Goal: Task Accomplishment & Management: Manage account settings

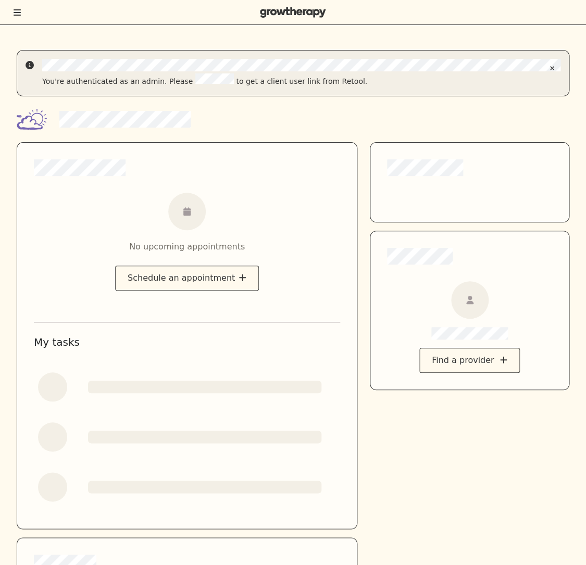
click at [23, 16] on div at bounding box center [293, 12] width 586 height 25
click at [16, 15] on icon "Toggle menu" at bounding box center [17, 12] width 7 height 6
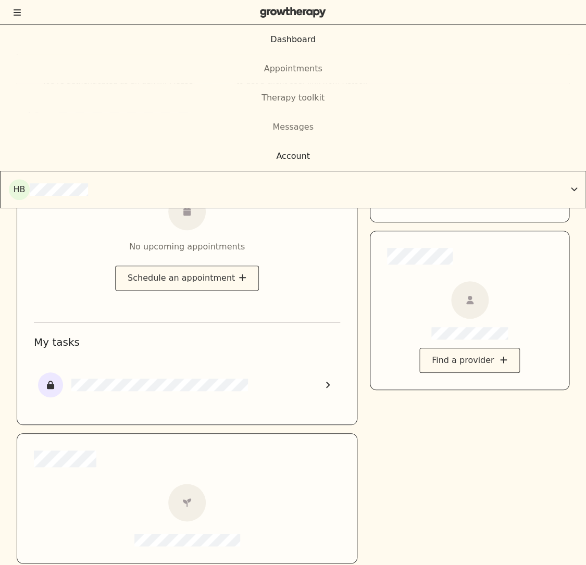
click at [283, 159] on div "Account" at bounding box center [293, 156] width 34 height 12
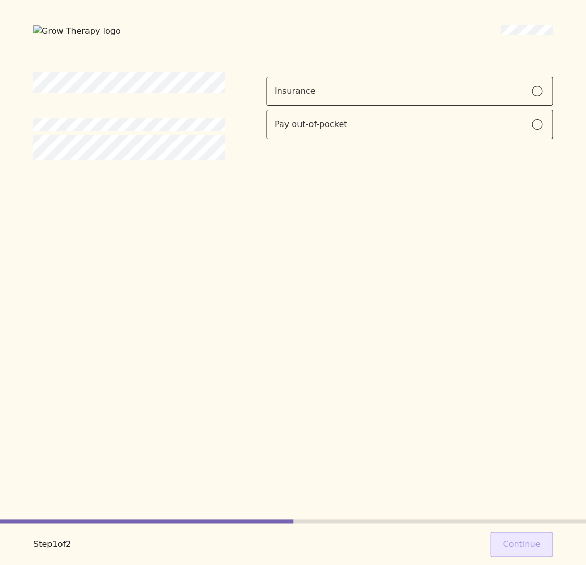
click at [395, 105] on div "Insurance Pay out-of-pocket" at bounding box center [409, 108] width 286 height 62
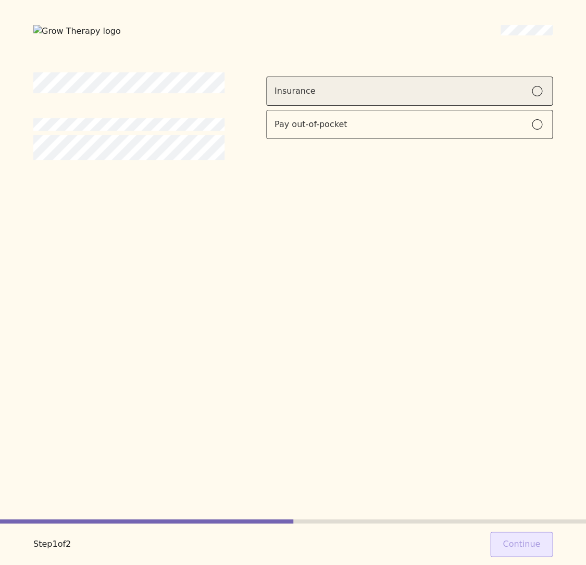
click at [389, 99] on label "Insurance" at bounding box center [409, 91] width 286 height 29
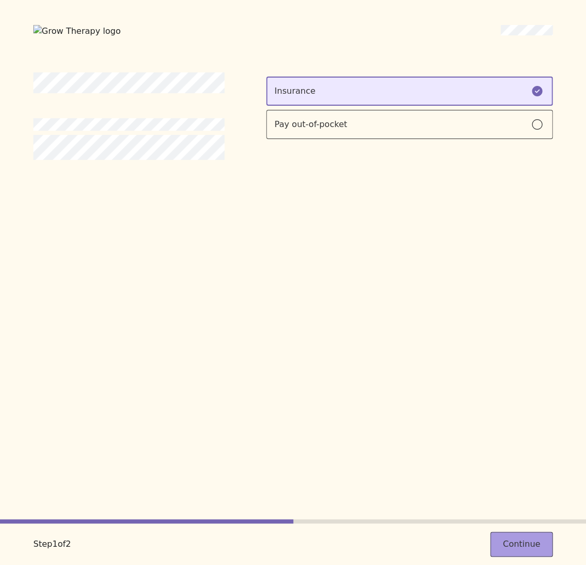
click at [538, 553] on button "Continue" at bounding box center [521, 544] width 62 height 25
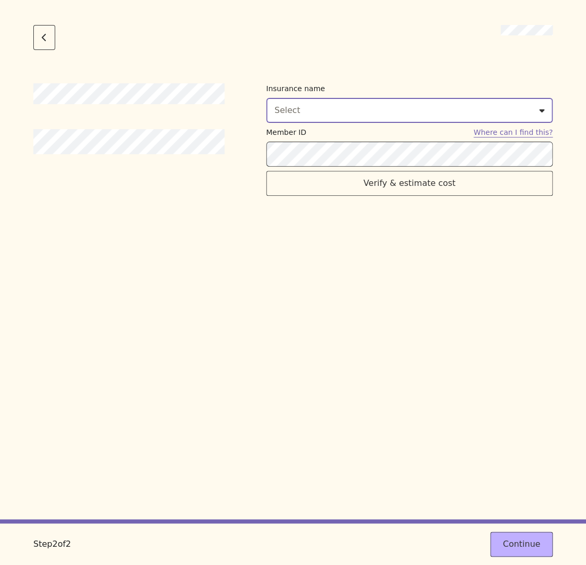
click at [320, 121] on button "Select" at bounding box center [409, 110] width 286 height 25
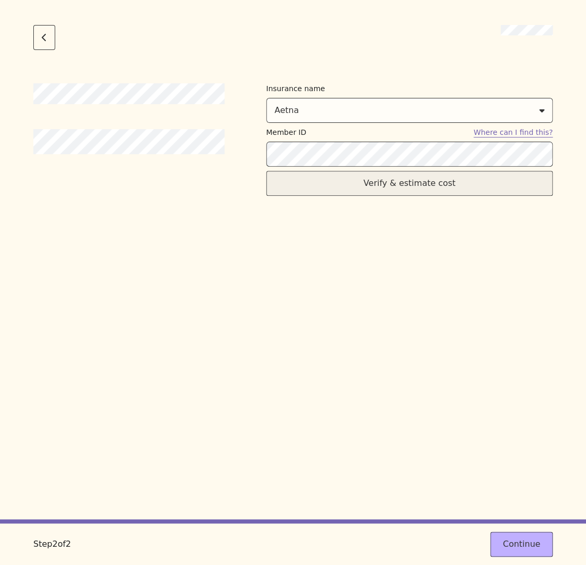
click at [410, 182] on button "Verify & estimate cost" at bounding box center [409, 183] width 286 height 25
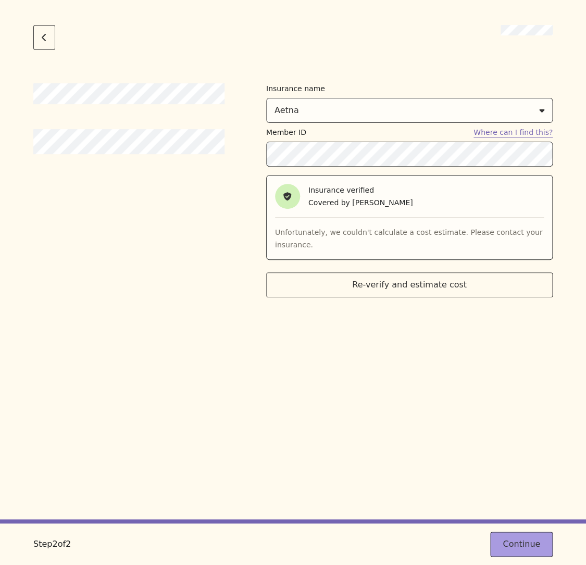
click at [519, 547] on button "Continue" at bounding box center [521, 544] width 62 height 25
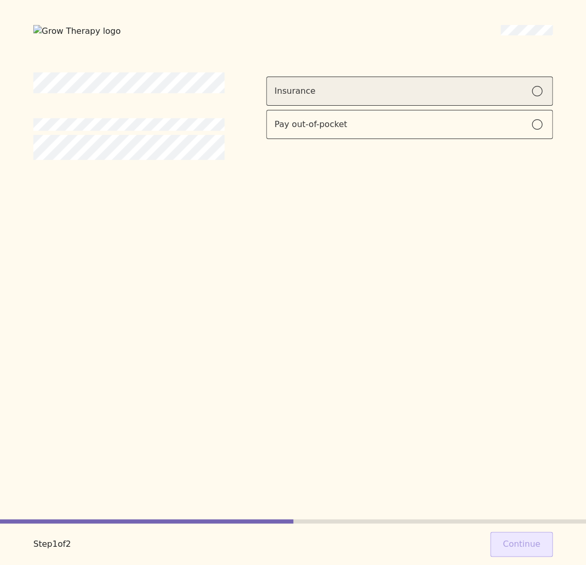
click at [518, 97] on label "Insurance" at bounding box center [409, 91] width 286 height 29
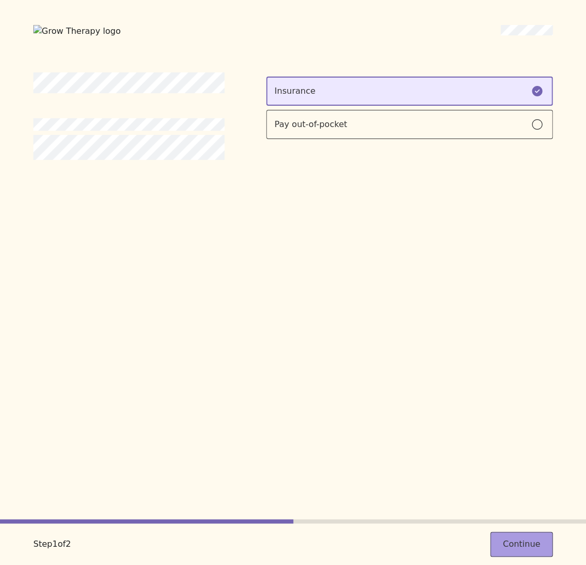
click at [516, 546] on button "Continue" at bounding box center [521, 544] width 62 height 25
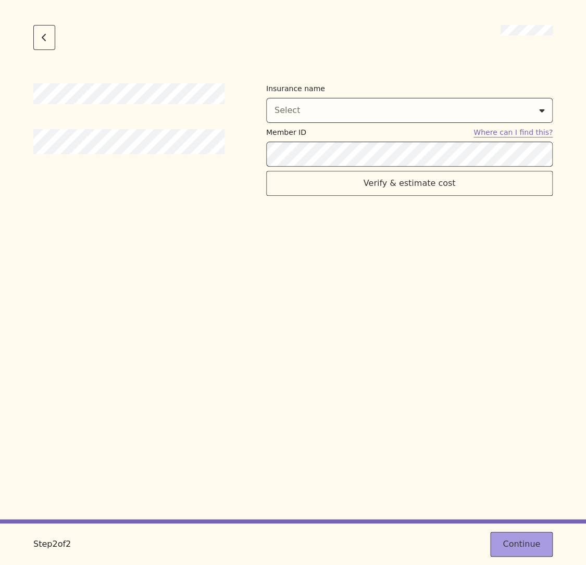
click at [512, 546] on button "Continue" at bounding box center [521, 544] width 62 height 25
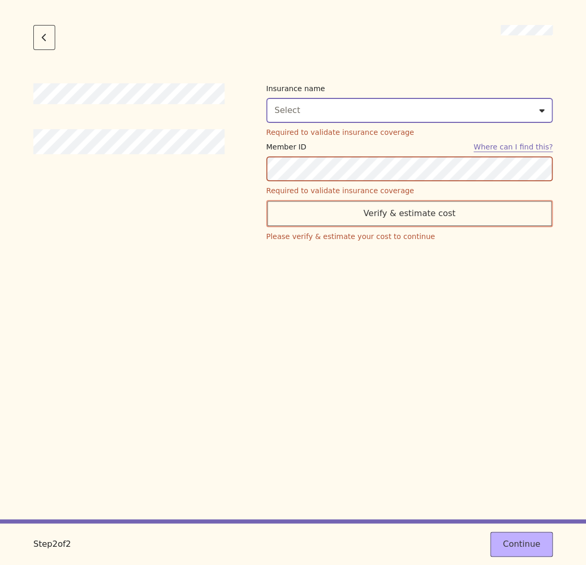
click at [338, 114] on div "Select" at bounding box center [409, 110] width 270 height 12
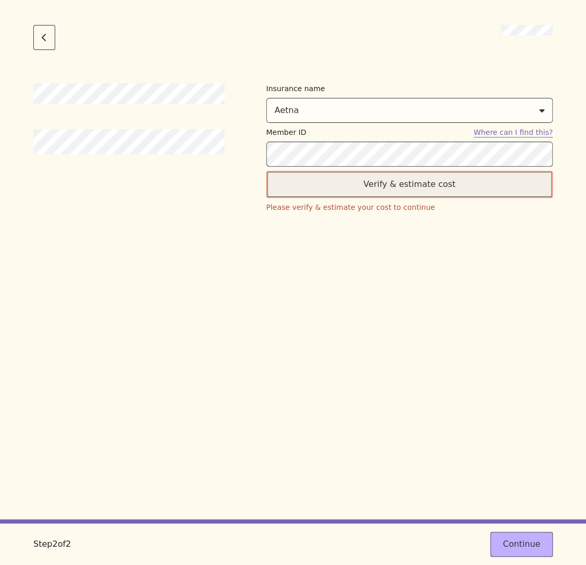
click at [422, 189] on button "Verify & estimate cost" at bounding box center [409, 184] width 286 height 27
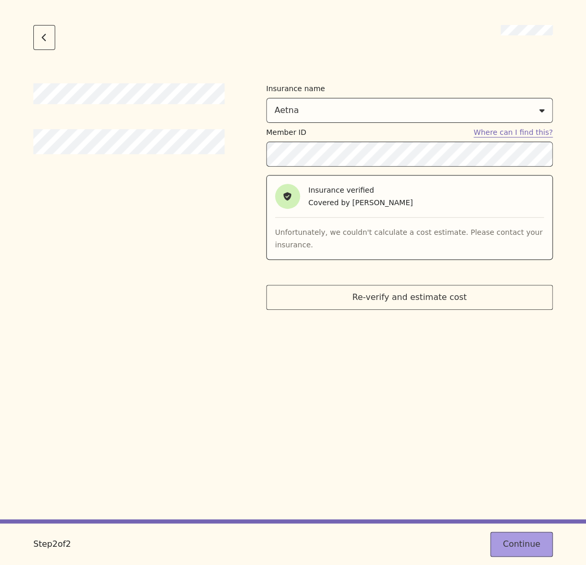
click at [522, 545] on button "Continue" at bounding box center [521, 544] width 62 height 25
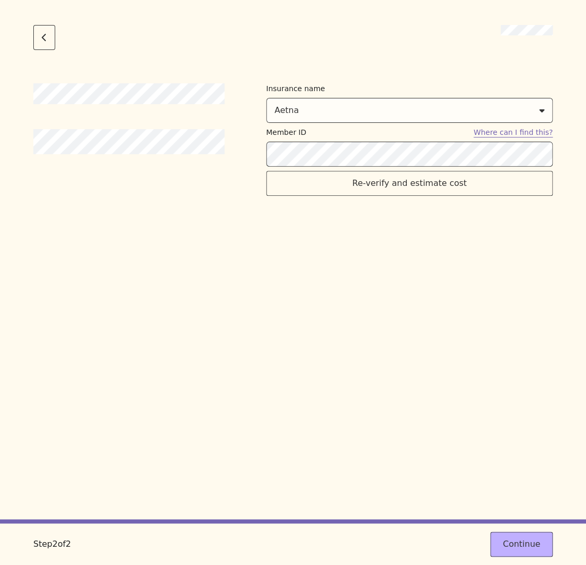
click at [363, 311] on div "Insurance name Aetna Member ID Where can I find this? Re-verify and estimate co…" at bounding box center [292, 301] width 519 height 436
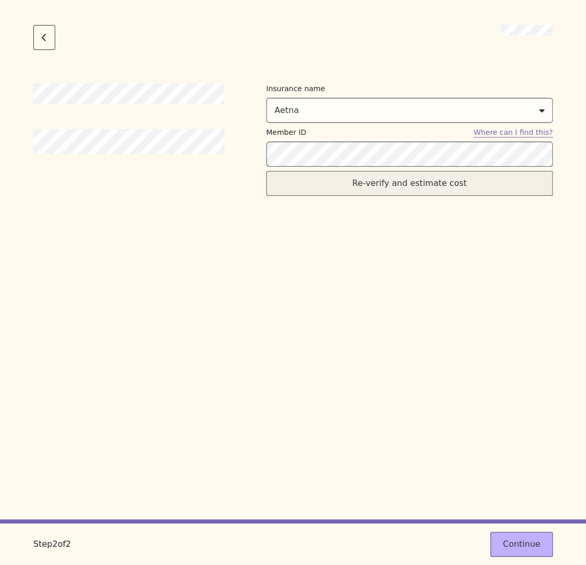
click at [373, 191] on button "Re-verify and estimate cost" at bounding box center [409, 183] width 286 height 25
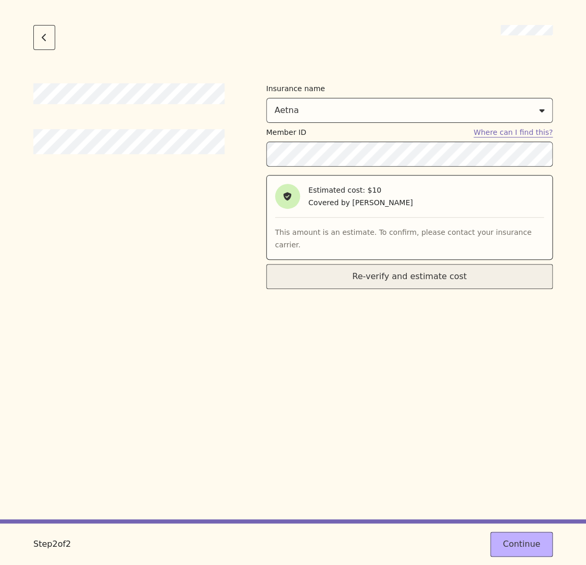
click at [533, 267] on button "Re-verify and estimate cost" at bounding box center [409, 276] width 286 height 25
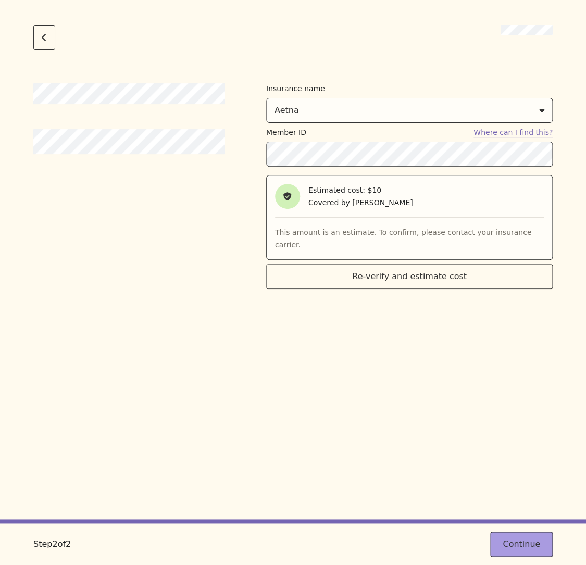
click at [523, 546] on button "Continue" at bounding box center [521, 544] width 62 height 25
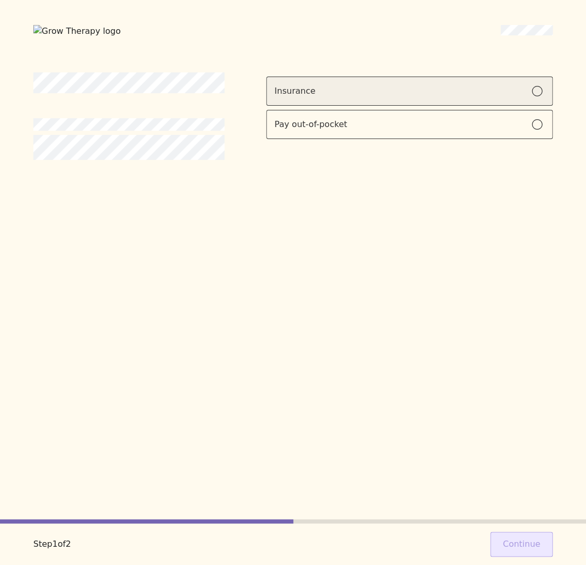
click at [358, 98] on label "Insurance" at bounding box center [409, 91] width 286 height 29
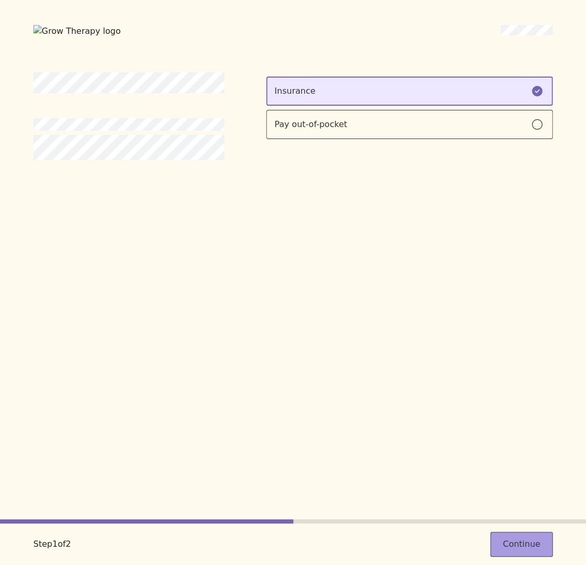
click at [528, 553] on button "Continue" at bounding box center [521, 544] width 62 height 25
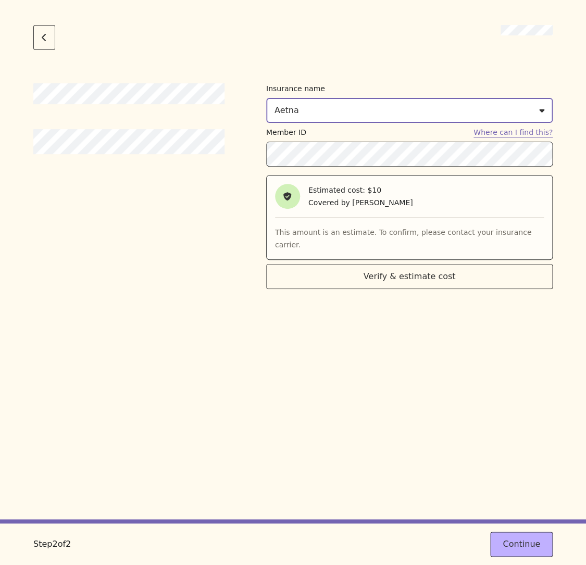
click at [349, 105] on div "Aetna" at bounding box center [409, 110] width 270 height 12
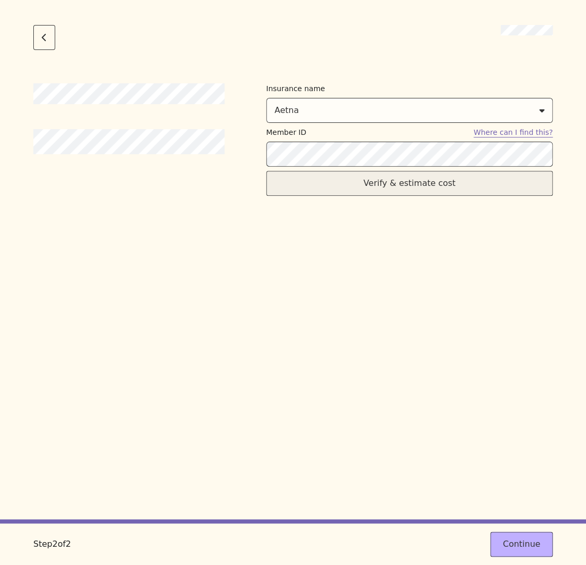
click at [376, 194] on button "Verify & estimate cost" at bounding box center [409, 183] width 286 height 25
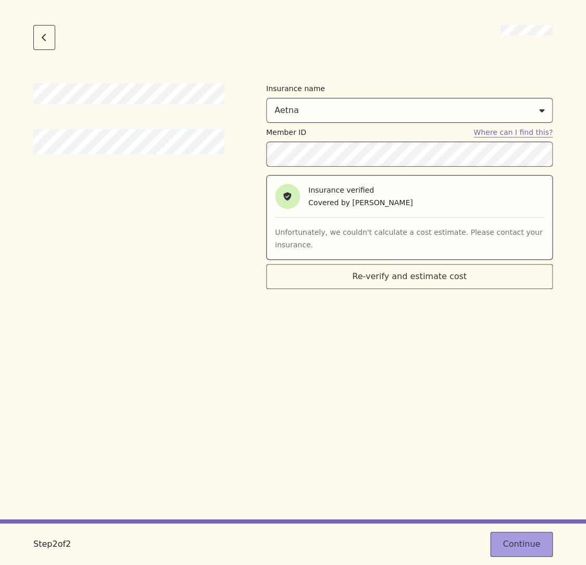
click at [510, 538] on button "Continue" at bounding box center [521, 544] width 62 height 25
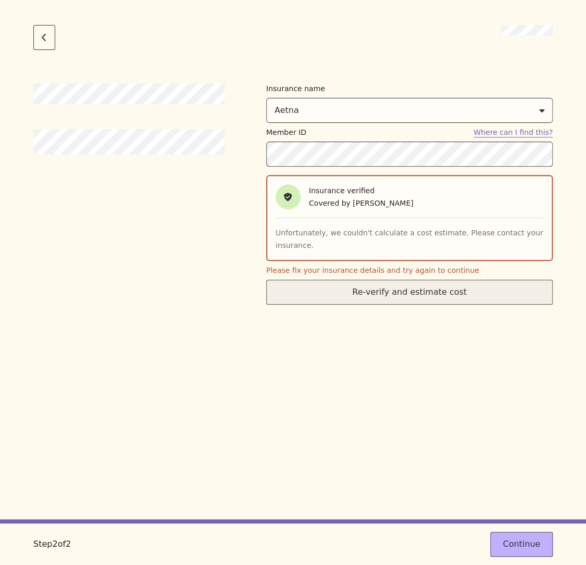
click at [416, 291] on button "Re-verify and estimate cost" at bounding box center [409, 292] width 286 height 25
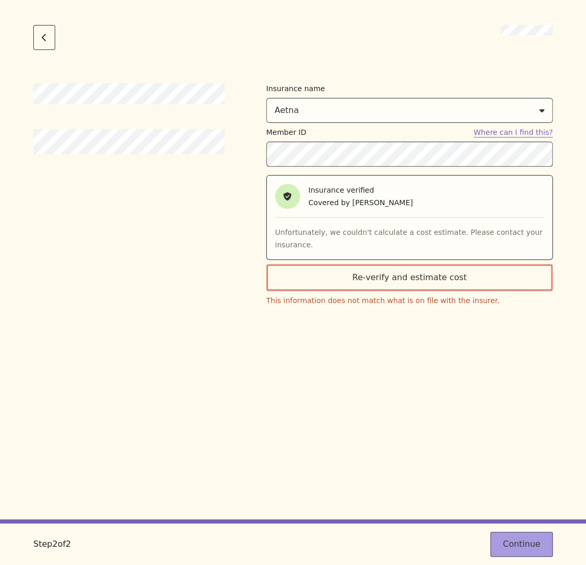
click at [509, 546] on button "Continue" at bounding box center [521, 544] width 62 height 25
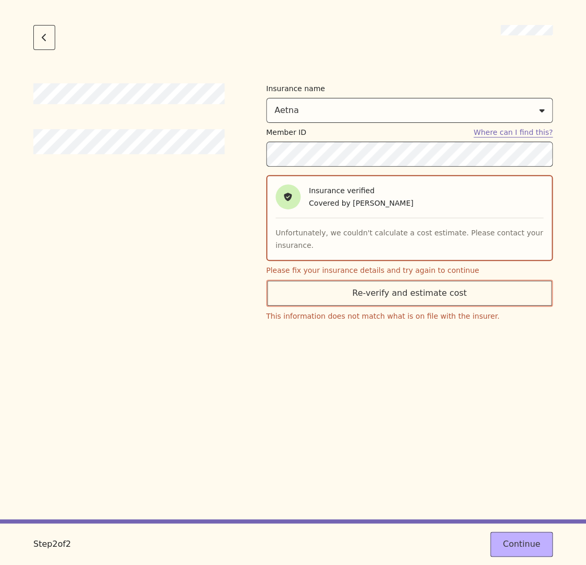
click at [391, 360] on div "Insurance name Aetna Member ID Where can I find this? Insurance verified Covere…" at bounding box center [292, 301] width 519 height 436
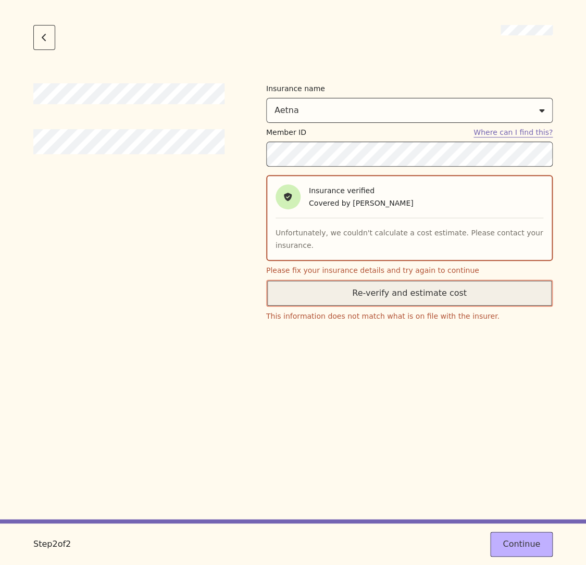
click at [438, 298] on button "Re-verify and estimate cost" at bounding box center [409, 293] width 286 height 27
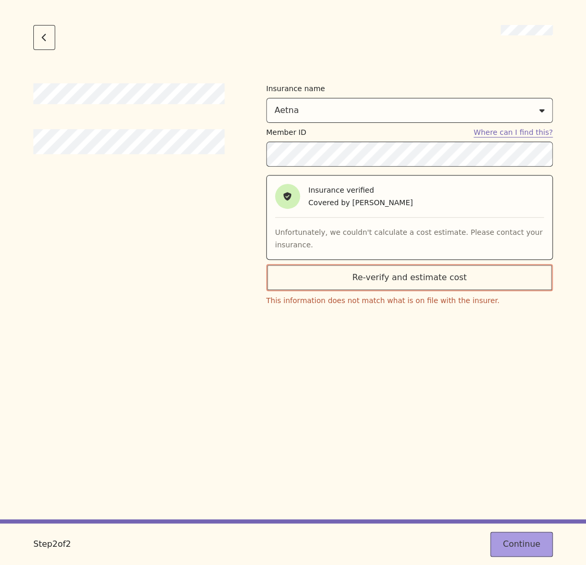
click at [514, 546] on button "Continue" at bounding box center [521, 544] width 62 height 25
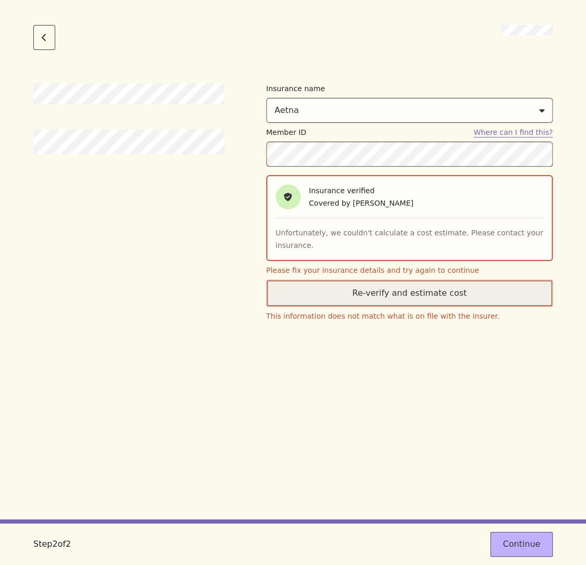
click at [394, 304] on button "Re-verify and estimate cost" at bounding box center [409, 293] width 286 height 27
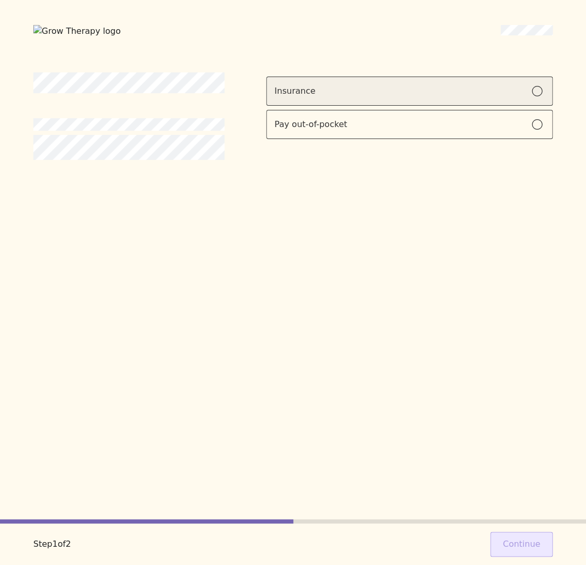
click at [369, 91] on div "Insurance" at bounding box center [409, 91] width 270 height 12
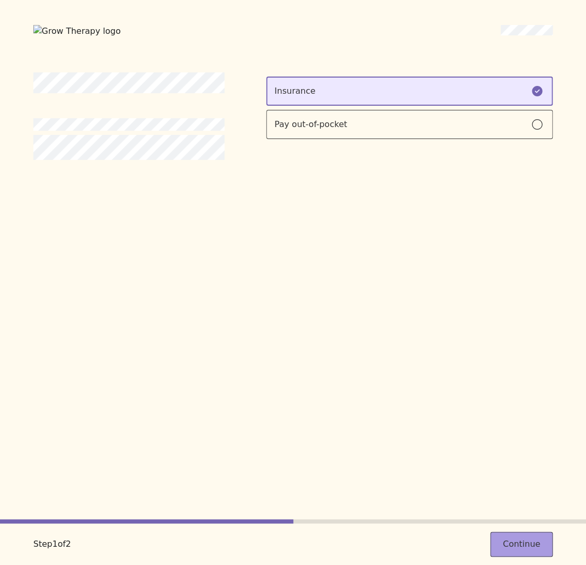
click at [513, 540] on button "Continue" at bounding box center [521, 544] width 62 height 25
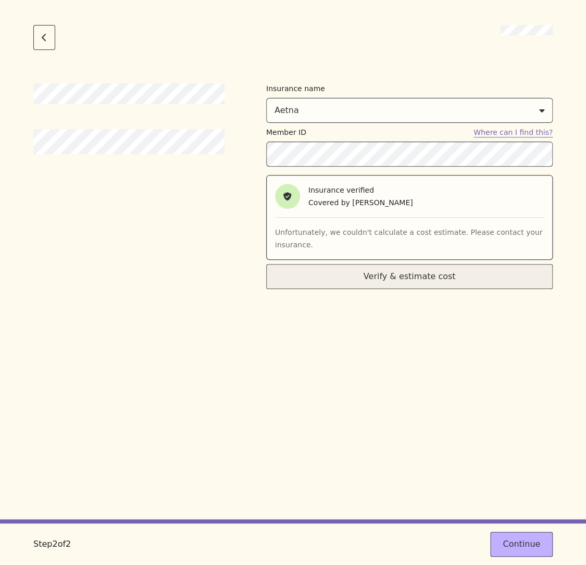
click at [419, 275] on button "Verify & estimate cost" at bounding box center [409, 276] width 286 height 25
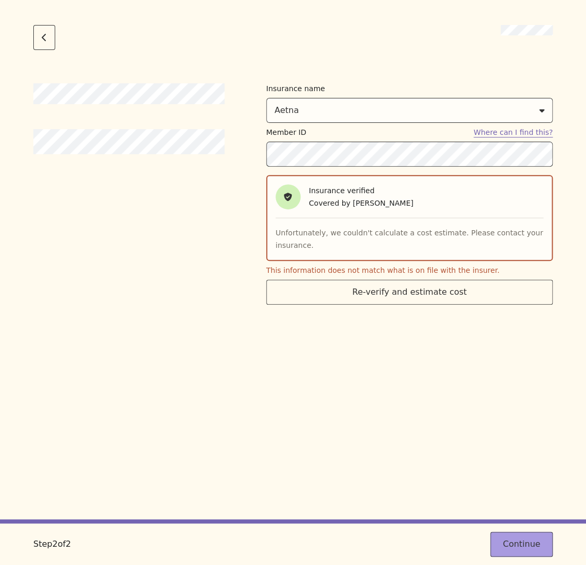
click at [524, 544] on button "Continue" at bounding box center [521, 544] width 62 height 25
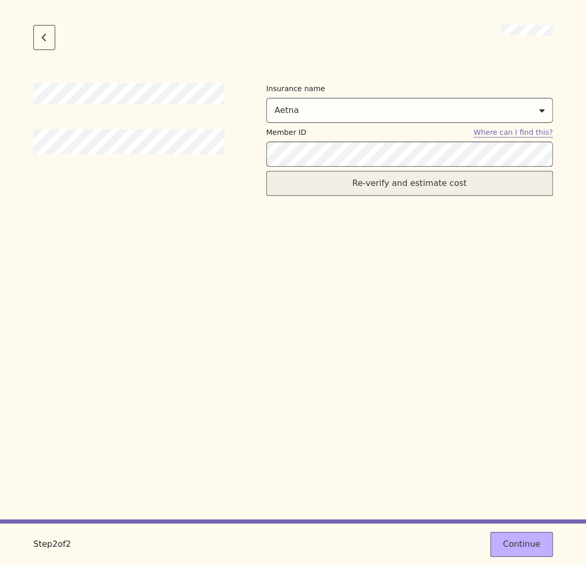
click at [371, 192] on button "Re-verify and estimate cost" at bounding box center [409, 183] width 286 height 25
click at [381, 183] on button "Re-verify and estimate cost" at bounding box center [409, 183] width 286 height 25
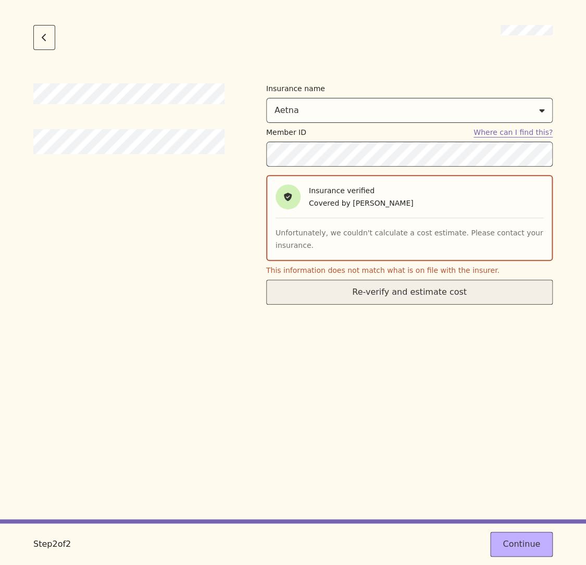
click at [399, 297] on button "Re-verify and estimate cost" at bounding box center [409, 292] width 286 height 25
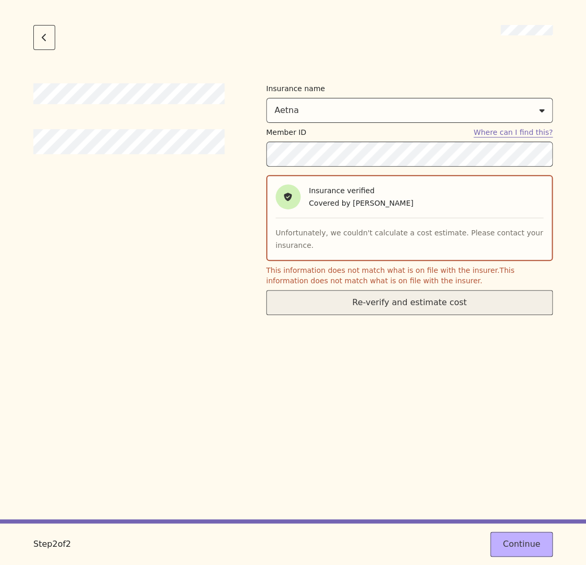
click at [336, 293] on button "Re-verify and estimate cost" at bounding box center [409, 302] width 286 height 25
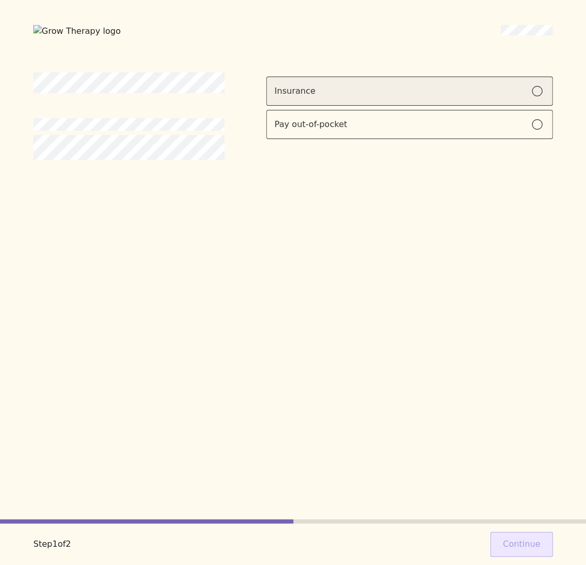
click at [363, 87] on div "Insurance" at bounding box center [409, 91] width 270 height 12
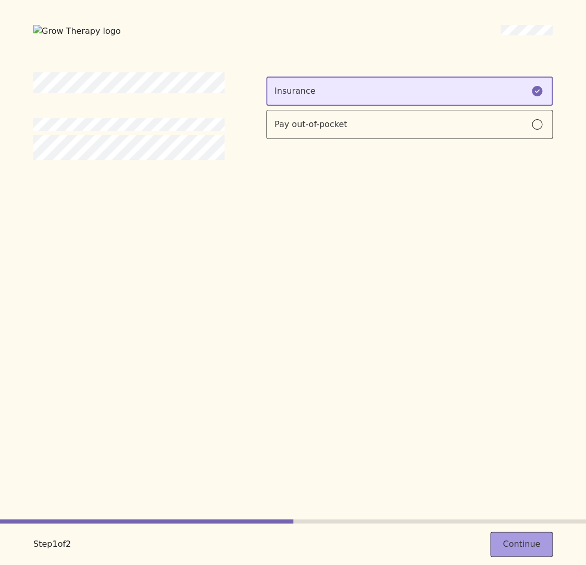
click at [522, 539] on button "Continue" at bounding box center [521, 544] width 62 height 25
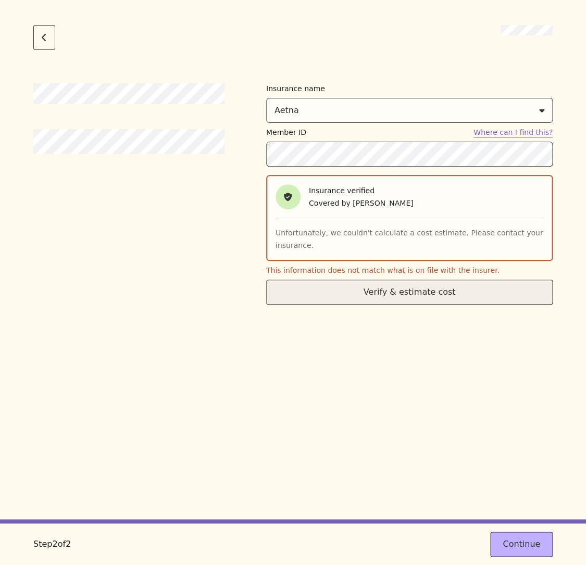
click at [410, 291] on button "Verify & estimate cost" at bounding box center [409, 292] width 286 height 25
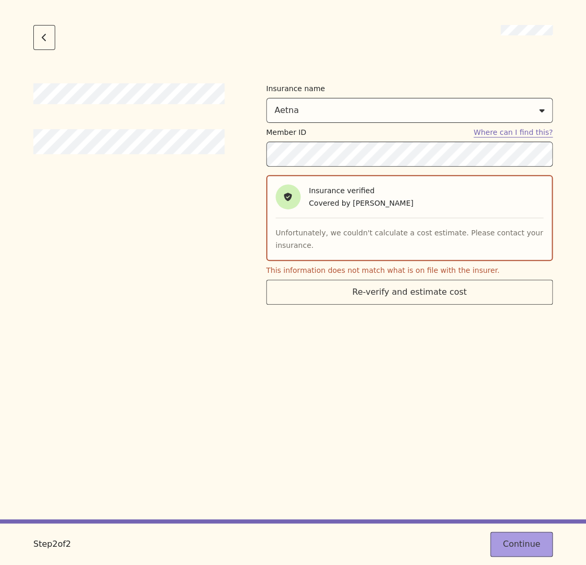
click at [515, 545] on button "Continue" at bounding box center [521, 544] width 62 height 25
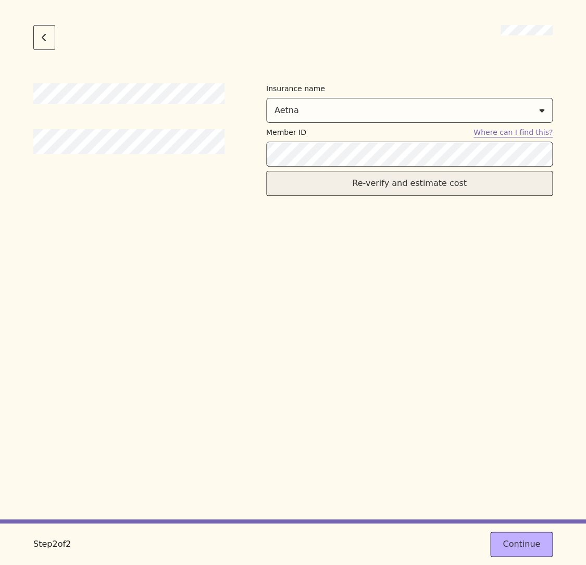
click at [348, 192] on button "Re-verify and estimate cost" at bounding box center [409, 183] width 286 height 25
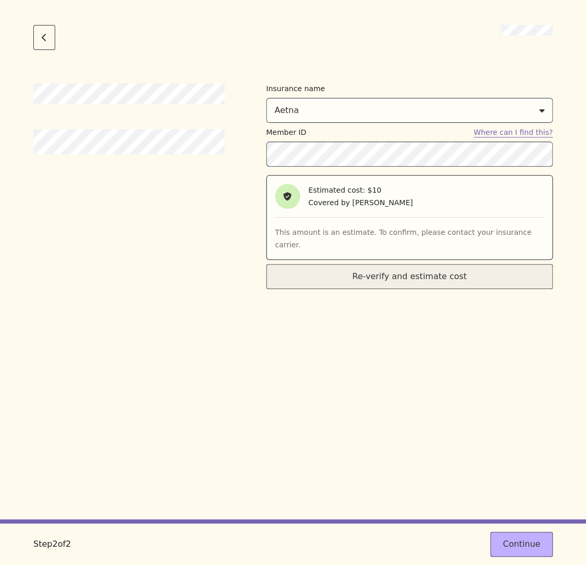
click at [400, 266] on button "Re-verify and estimate cost" at bounding box center [409, 276] width 286 height 25
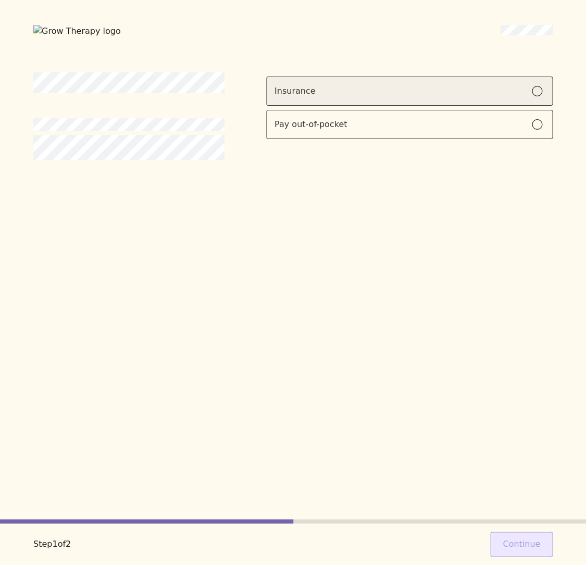
click at [527, 86] on div "Insurance" at bounding box center [409, 91] width 270 height 12
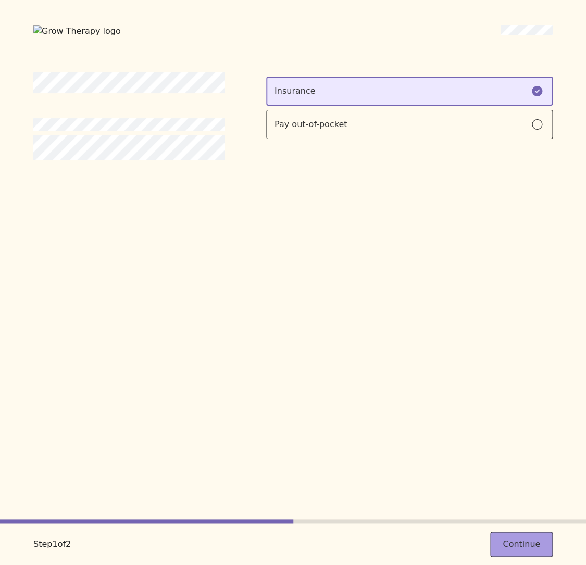
click at [535, 545] on button "Continue" at bounding box center [521, 544] width 62 height 25
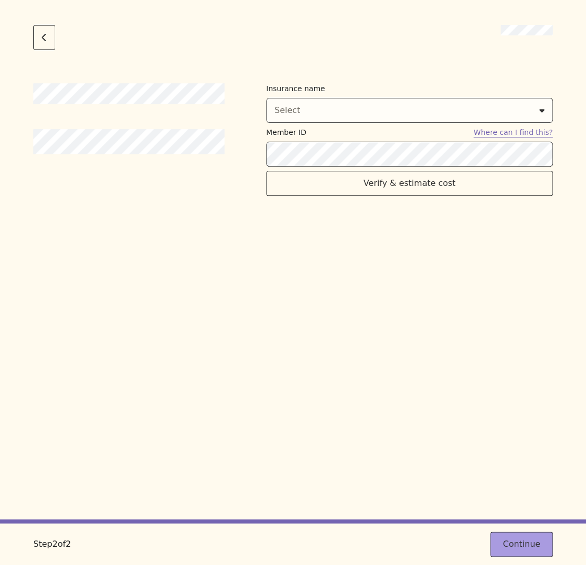
click at [503, 542] on button "Continue" at bounding box center [521, 544] width 62 height 25
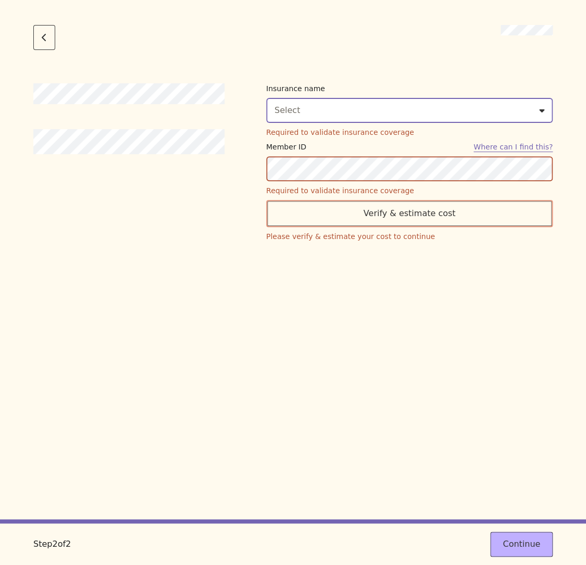
click at [376, 116] on div "Select" at bounding box center [409, 110] width 270 height 12
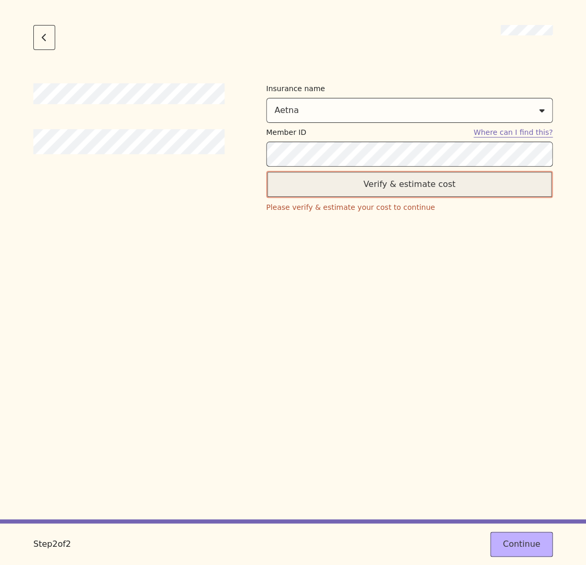
click at [372, 192] on button "Verify & estimate cost" at bounding box center [409, 184] width 286 height 27
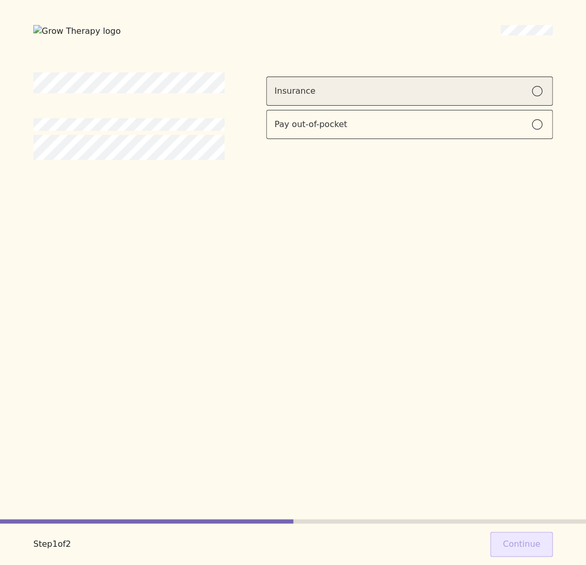
click at [431, 85] on div "Insurance" at bounding box center [409, 91] width 270 height 12
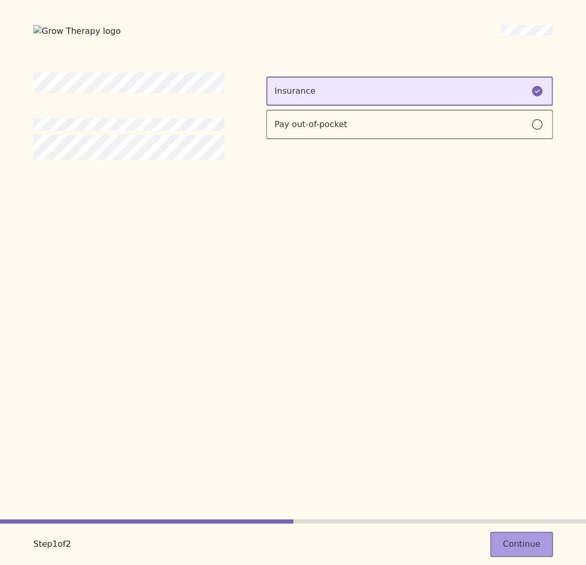
click at [521, 548] on button "Continue" at bounding box center [521, 544] width 62 height 25
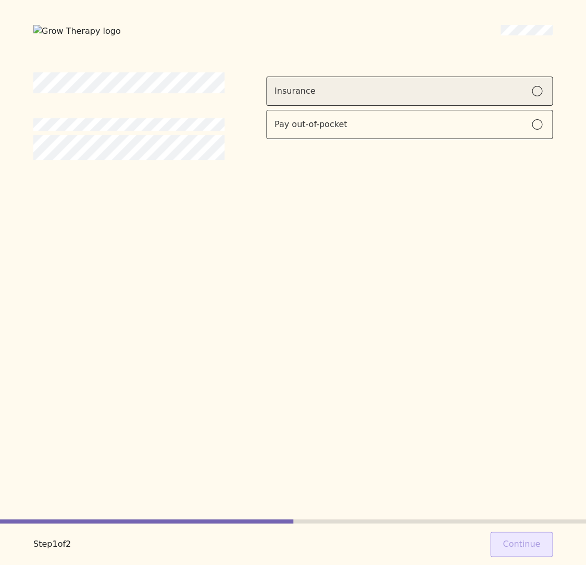
click at [360, 98] on label "Insurance" at bounding box center [409, 91] width 286 height 29
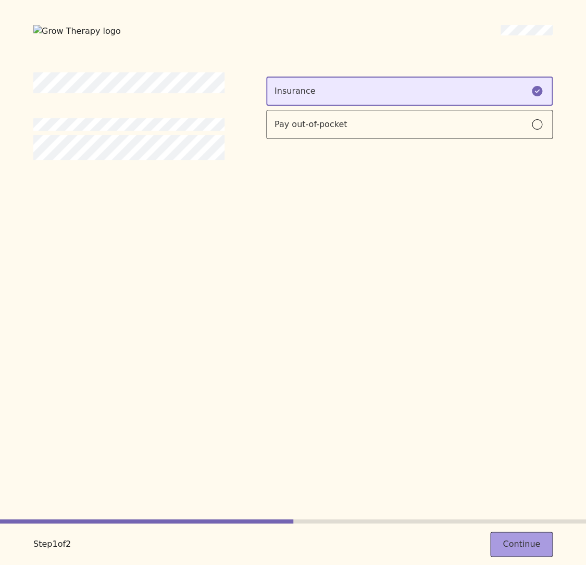
click at [496, 542] on button "Continue" at bounding box center [521, 544] width 62 height 25
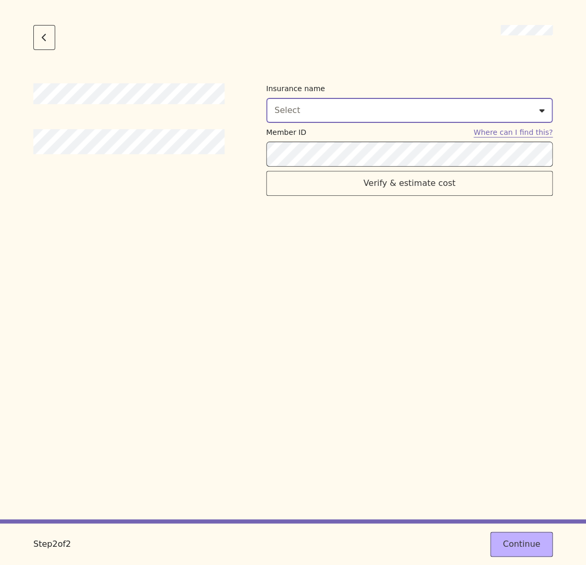
click at [359, 117] on button "Select" at bounding box center [409, 110] width 286 height 25
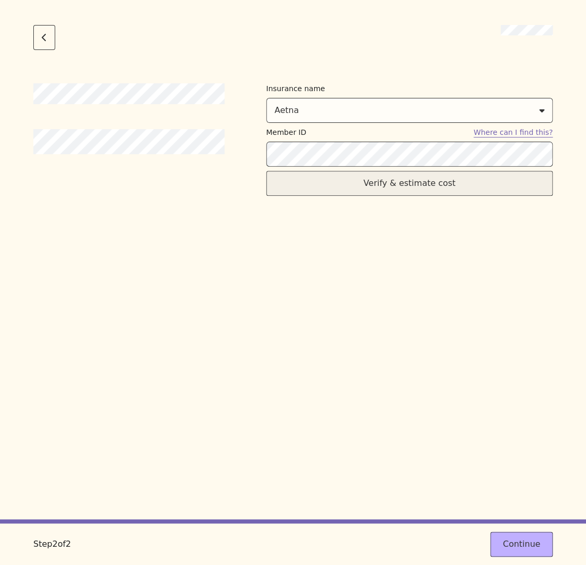
click at [387, 183] on button "Verify & estimate cost" at bounding box center [409, 183] width 286 height 25
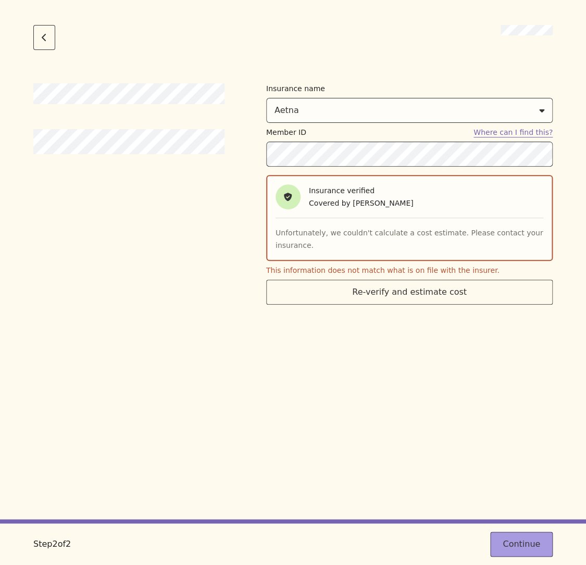
click at [527, 537] on button "Continue" at bounding box center [521, 544] width 62 height 25
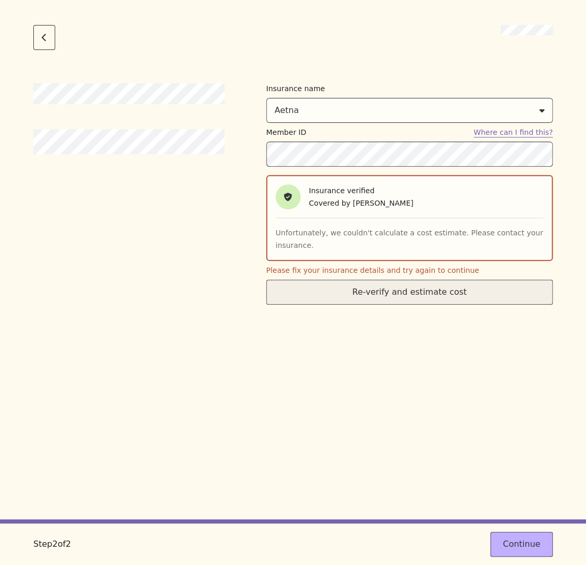
click at [364, 287] on button "Re-verify and estimate cost" at bounding box center [409, 292] width 286 height 25
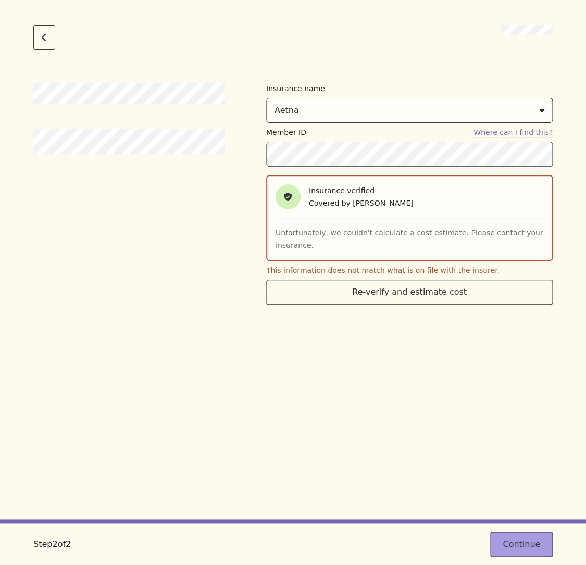
click at [528, 546] on button "Continue" at bounding box center [521, 544] width 62 height 25
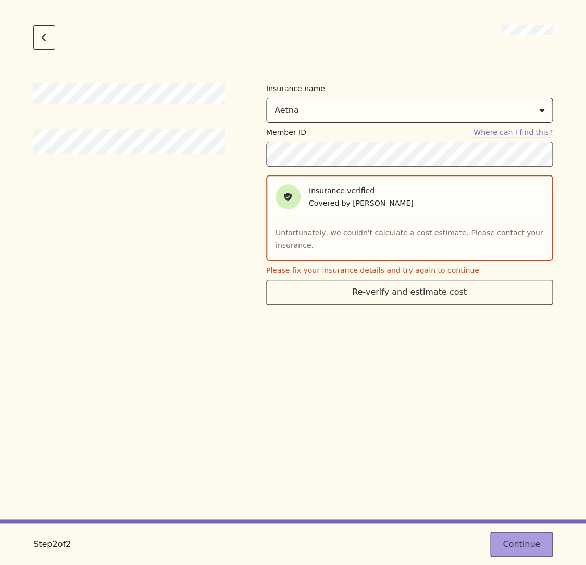
click at [528, 546] on button "Continue" at bounding box center [521, 544] width 62 height 25
click at [434, 344] on div "Insurance name Aetna Member ID Where can I find this? Insurance verified Covere…" at bounding box center [292, 301] width 519 height 436
click at [526, 128] on button "Where can I find this?" at bounding box center [512, 132] width 79 height 10
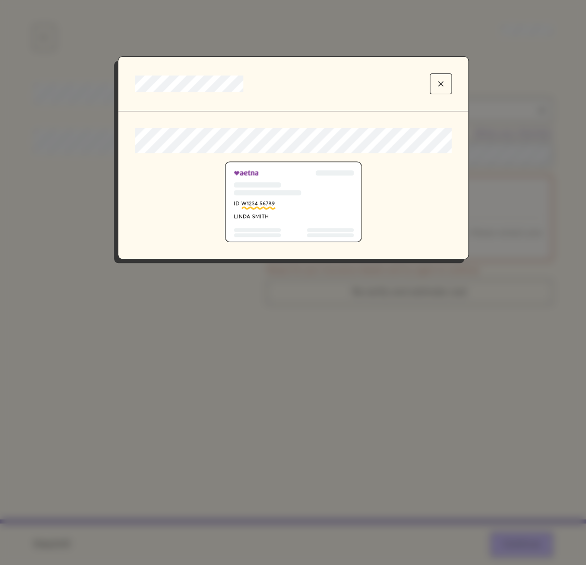
click at [523, 128] on div at bounding box center [293, 282] width 586 height 565
click at [447, 83] on button "Close modal" at bounding box center [441, 83] width 22 height 21
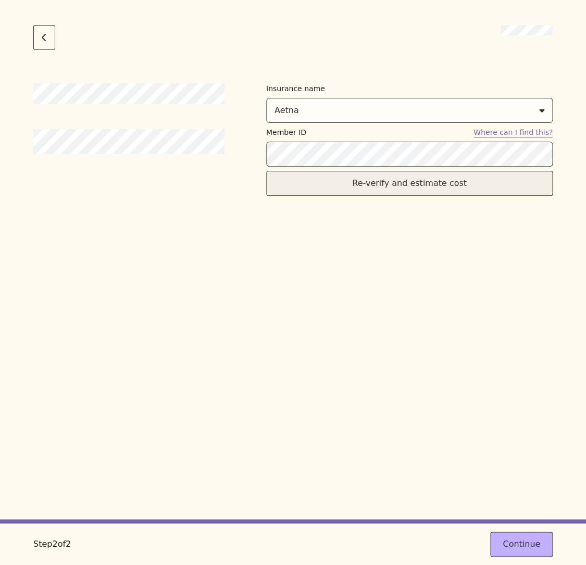
click at [416, 184] on button "Re-verify and estimate cost" at bounding box center [409, 183] width 286 height 25
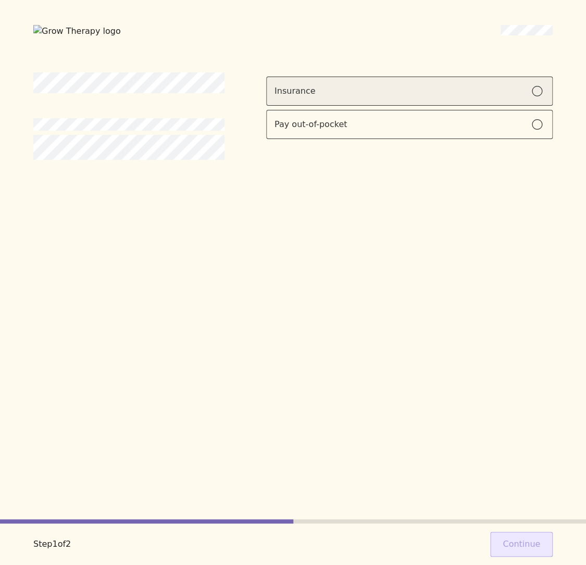
click at [388, 101] on label "Insurance" at bounding box center [409, 91] width 286 height 29
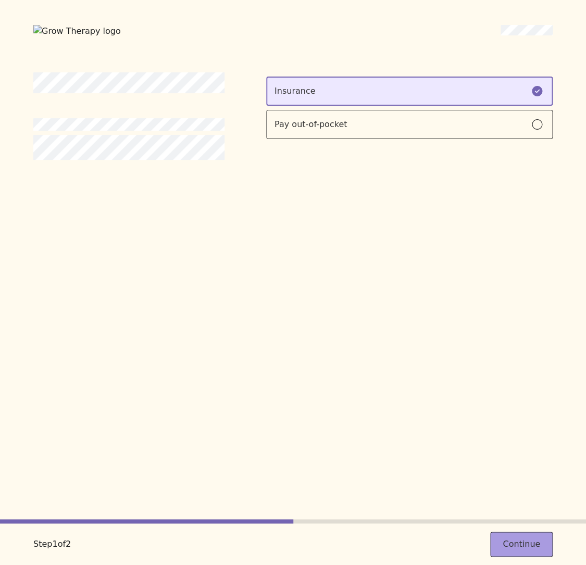
click at [505, 550] on button "Continue" at bounding box center [521, 544] width 62 height 25
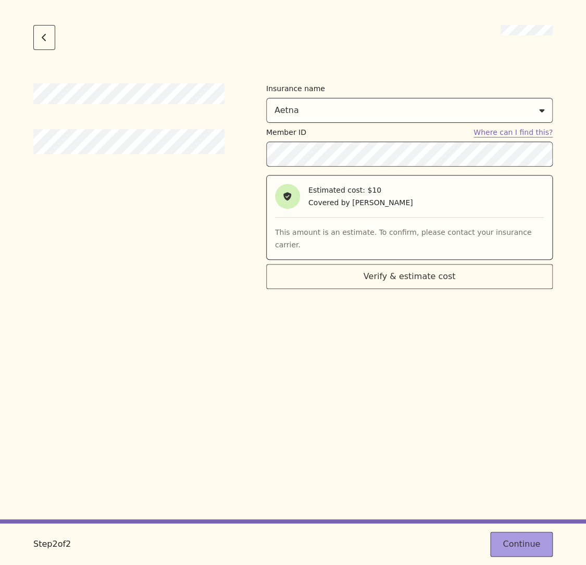
click at [531, 547] on button "Continue" at bounding box center [521, 544] width 62 height 25
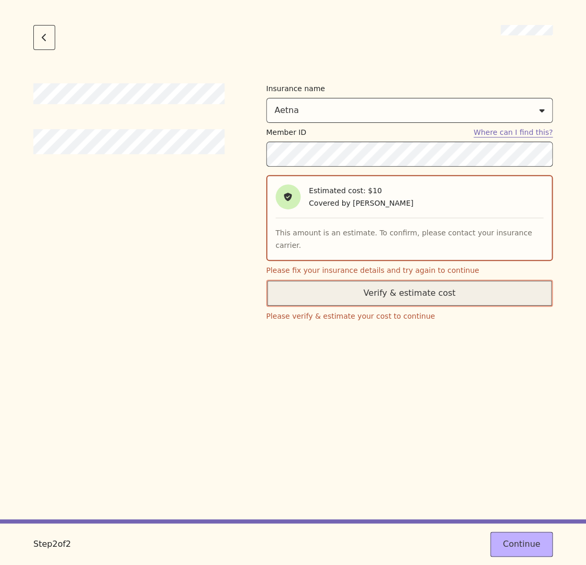
click at [406, 286] on button "Verify & estimate cost" at bounding box center [409, 293] width 286 height 27
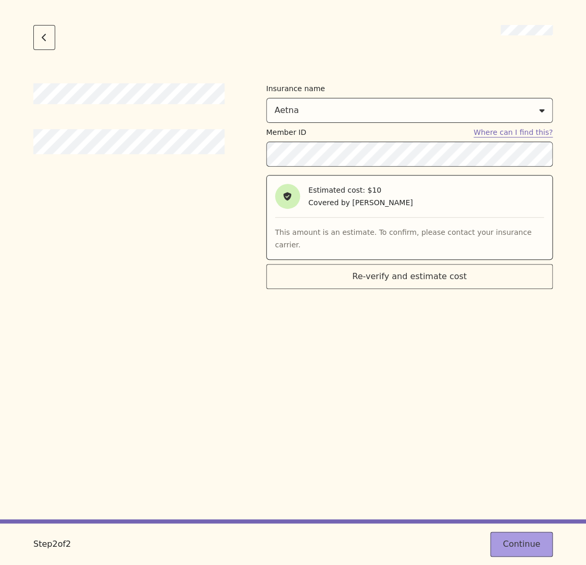
click at [509, 541] on button "Continue" at bounding box center [521, 544] width 62 height 25
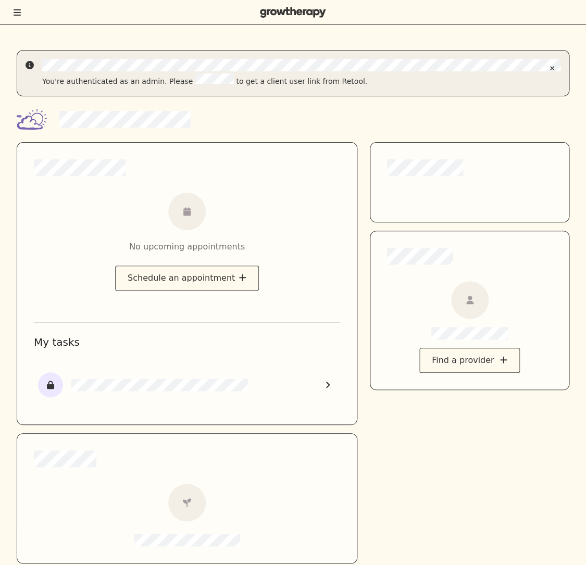
click at [18, 12] on icon "Toggle menu" at bounding box center [17, 12] width 7 height 6
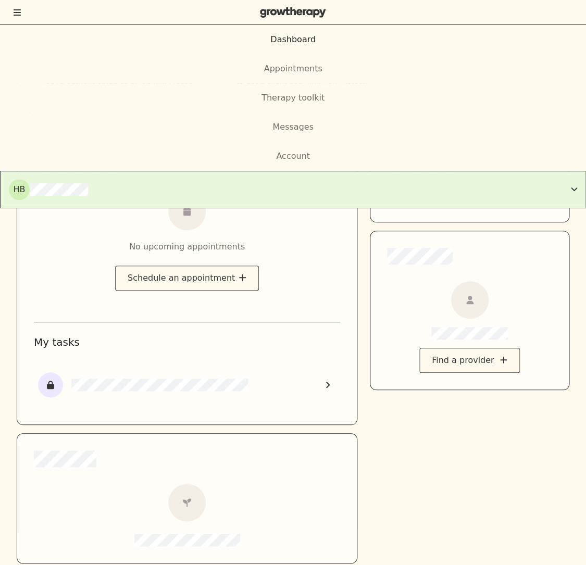
click at [272, 178] on button "HB" at bounding box center [293, 189] width 586 height 37
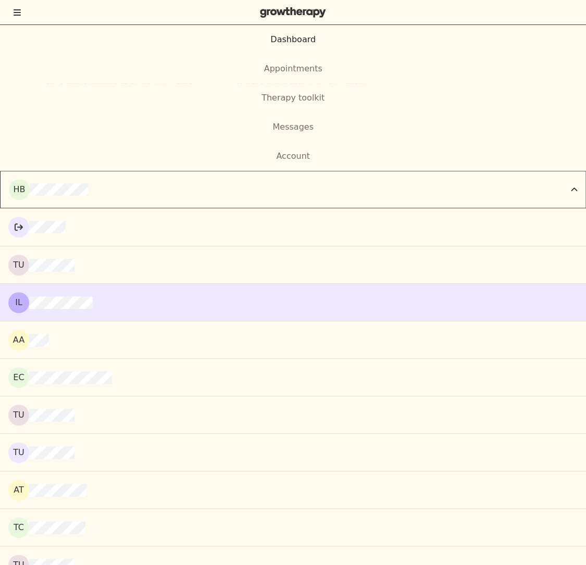
click at [191, 297] on div "IL" at bounding box center [292, 302] width 569 height 21
